Goal: Communication & Community: Ask a question

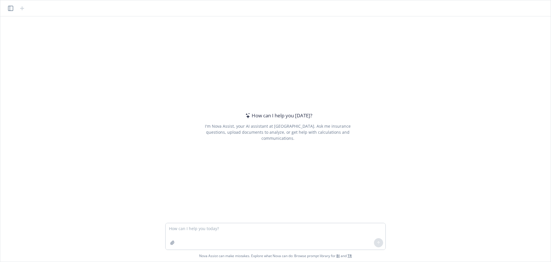
click at [215, 229] on textarea at bounding box center [276, 236] width 220 height 26
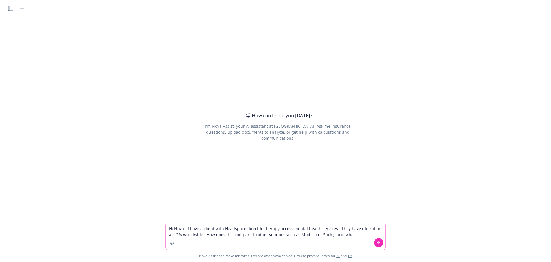
click at [351, 235] on textarea "Hi Nova - I have a client with Headspace direct to therapy access mental health…" at bounding box center [276, 236] width 220 height 26
drag, startPoint x: 359, startPoint y: 235, endPoint x: 332, endPoint y: 235, distance: 26.4
click at [328, 236] on textarea "Hi Nova - I have a client with Headspace direct to therapy access mental health…" at bounding box center [276, 236] width 220 height 26
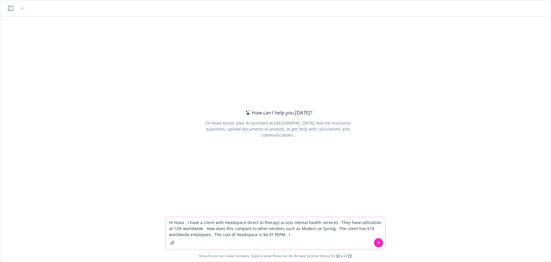
type textarea "Hi Nova - I have a client with Headspace direct to therapy access mental health…"
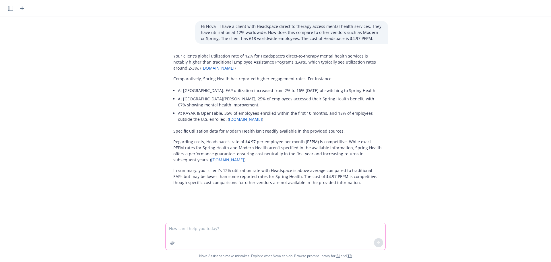
click at [251, 227] on textarea at bounding box center [276, 236] width 220 height 26
type textarea "Do you know what MOdern Health indicates to be there average program utilizatio…"
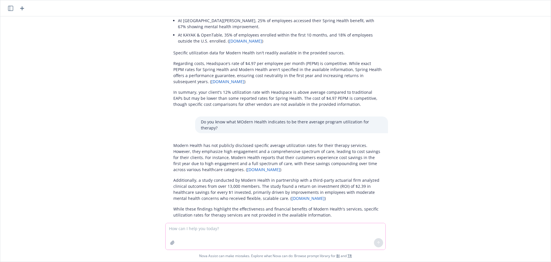
scroll to position [83, 0]
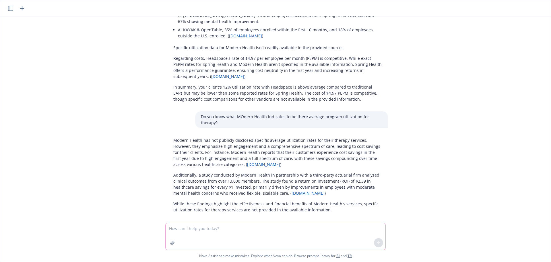
click at [237, 228] on textarea at bounding box center [276, 236] width 220 height 26
type textarea "How would you compare Headspace against Modern Health generally in terms of con…"
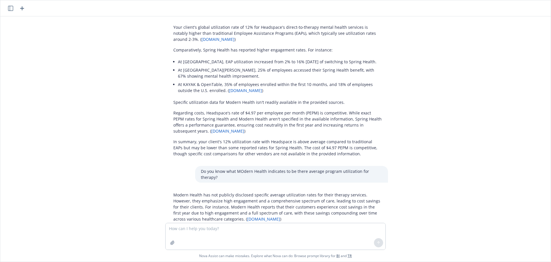
scroll to position [0, 0]
